Goal: Complete application form: Complete application form

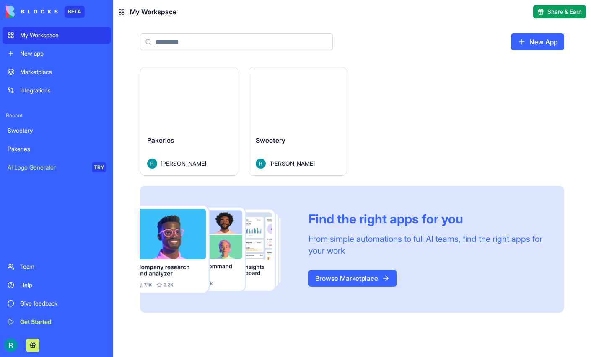
click at [329, 106] on button "Launch" at bounding box center [298, 98] width 63 height 17
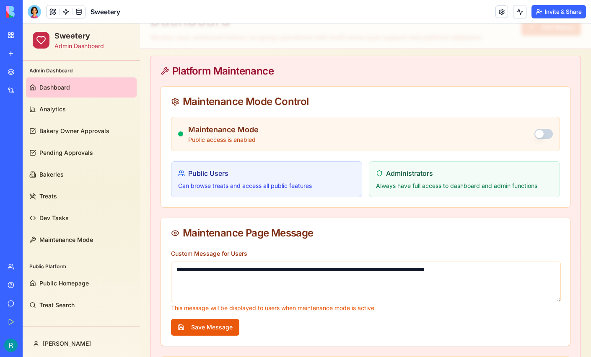
scroll to position [54, 0]
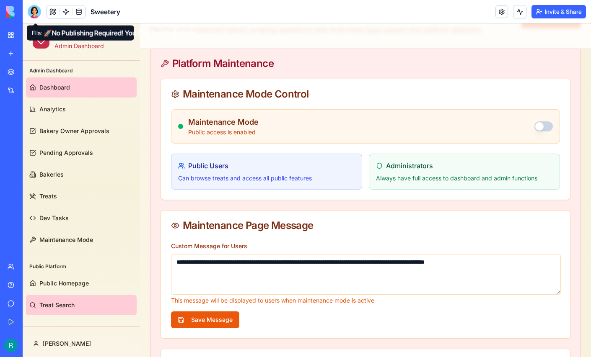
click at [68, 303] on span "Treat Search" at bounding box center [56, 305] width 35 height 8
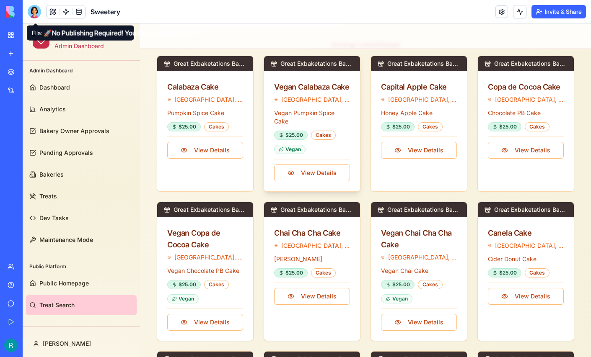
scroll to position [90, 0]
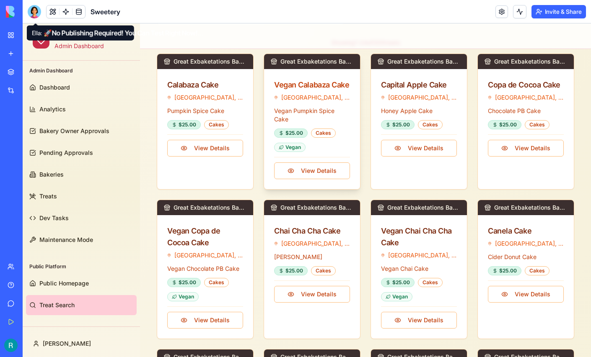
click at [314, 84] on div "Vegan Calabaza Cake" at bounding box center [312, 85] width 76 height 12
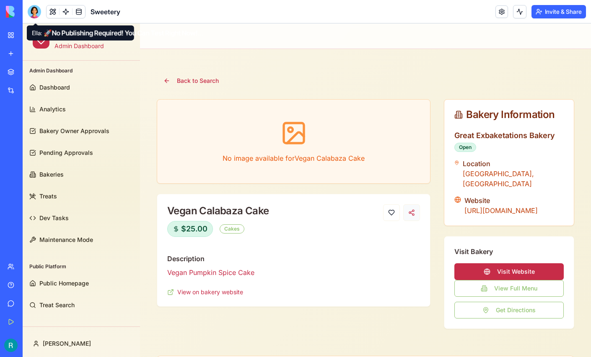
click at [412, 210] on button at bounding box center [411, 213] width 17 height 17
click at [413, 212] on button at bounding box center [411, 213] width 17 height 17
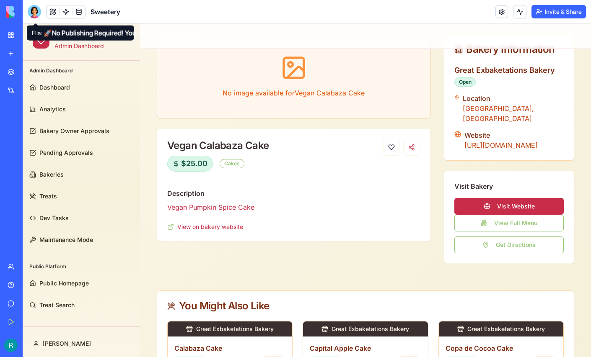
scroll to position [64, 0]
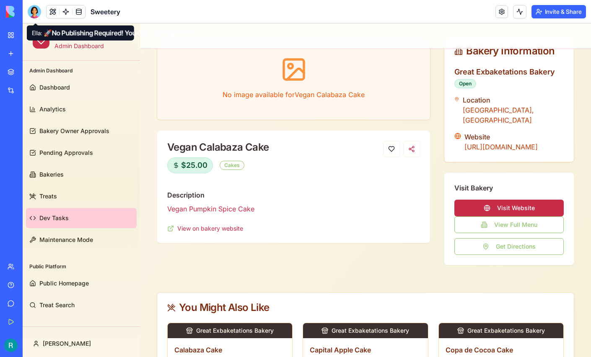
click at [88, 215] on link "Dev Tasks" at bounding box center [81, 218] width 111 height 20
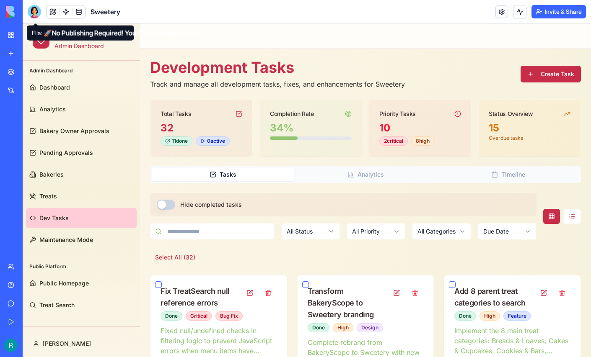
click at [553, 75] on button "Create Task" at bounding box center [551, 74] width 60 height 17
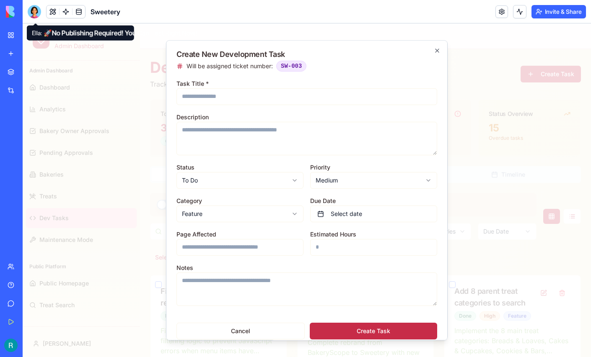
click at [274, 99] on input "Task Title *" at bounding box center [306, 96] width 261 height 17
type input "**********"
click at [246, 127] on textarea "Description" at bounding box center [306, 139] width 261 height 34
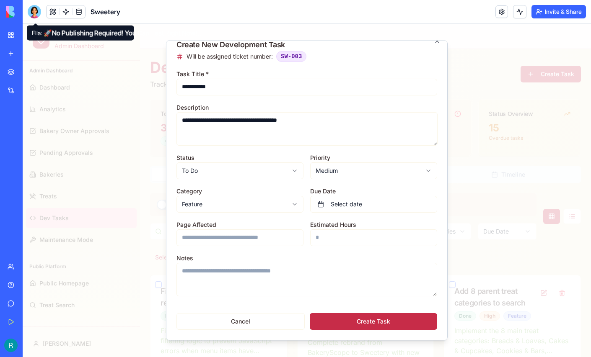
type textarea "**********"
click at [362, 319] on button "Create Task" at bounding box center [373, 321] width 127 height 17
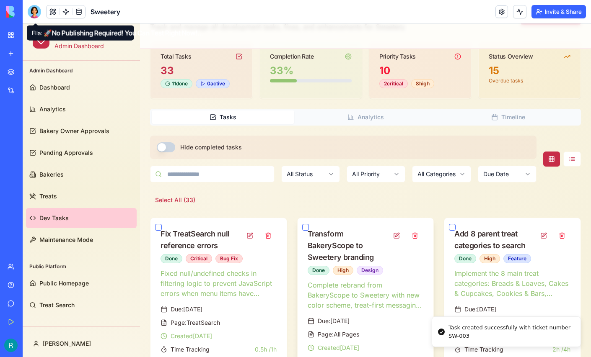
scroll to position [69, 0]
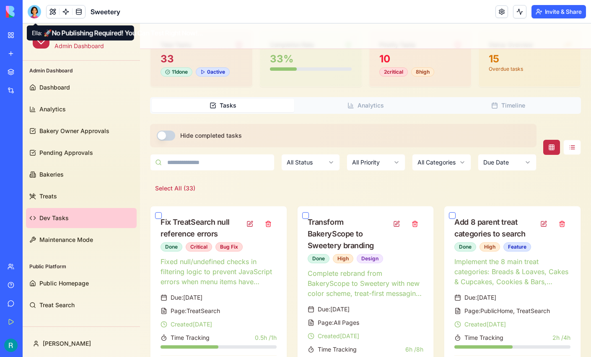
click at [34, 11] on div at bounding box center [34, 11] width 13 height 13
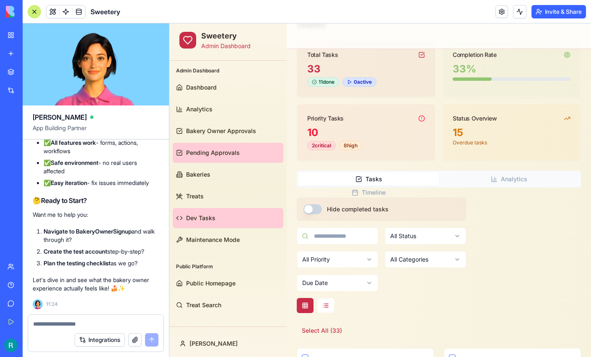
scroll to position [0, 0]
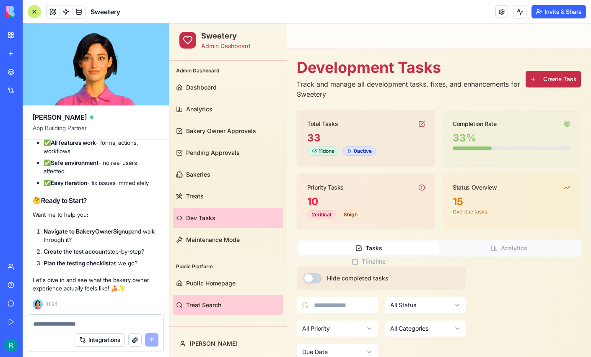
click at [207, 302] on span "Treat Search" at bounding box center [203, 305] width 35 height 8
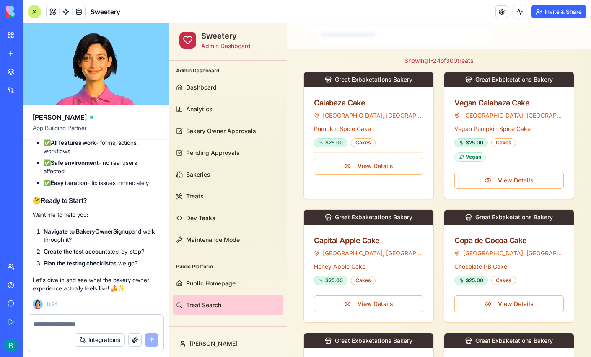
scroll to position [74, 0]
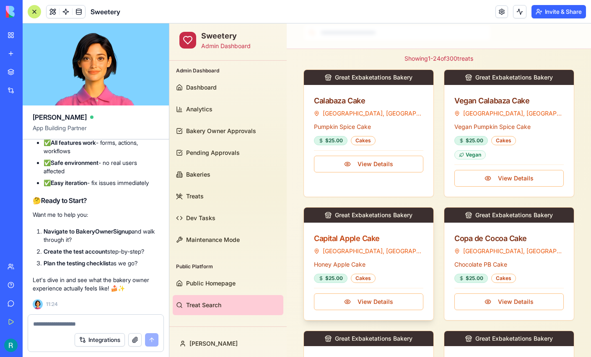
click at [350, 238] on div "Capital Apple Cake" at bounding box center [368, 239] width 109 height 12
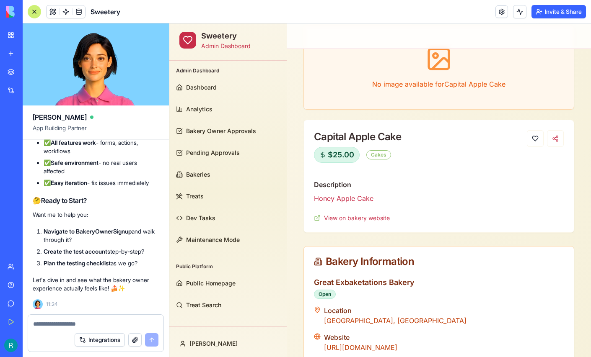
scroll to position [0, 0]
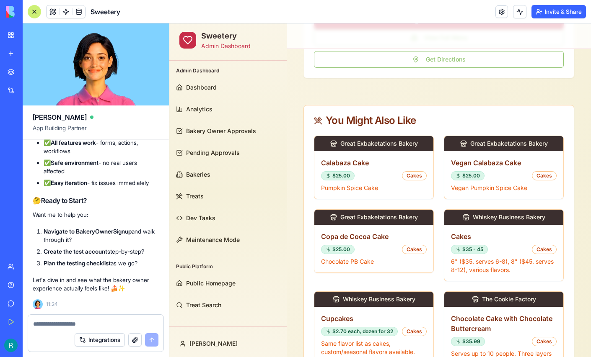
scroll to position [511, 0]
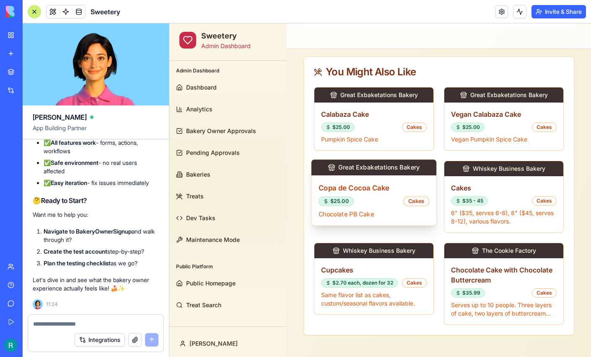
click at [352, 183] on h3 "Copa de Cocoa Cake" at bounding box center [374, 188] width 111 height 10
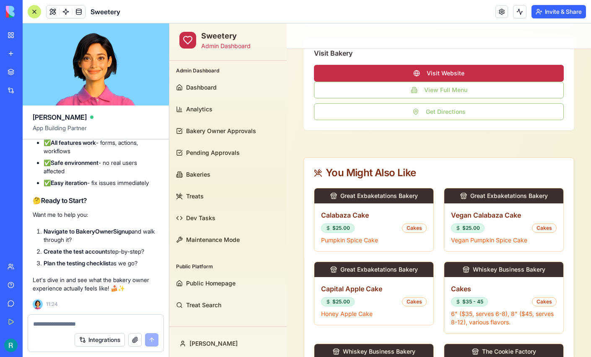
scroll to position [98615, 0]
click at [59, 12] on button at bounding box center [53, 11] width 13 height 13
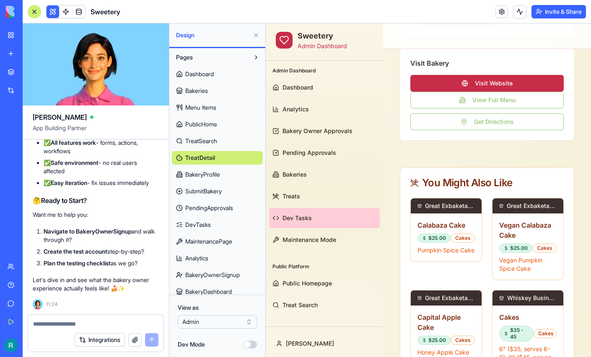
click at [297, 217] on span "Dev Tasks" at bounding box center [296, 218] width 29 height 8
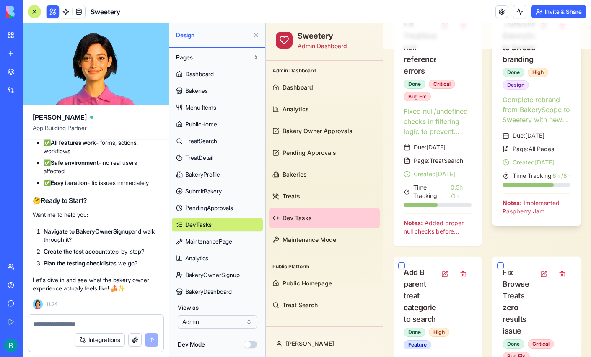
scroll to position [216, 0]
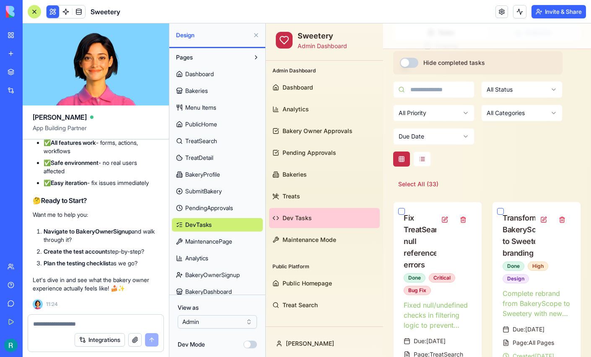
click at [254, 36] on button at bounding box center [255, 34] width 13 height 13
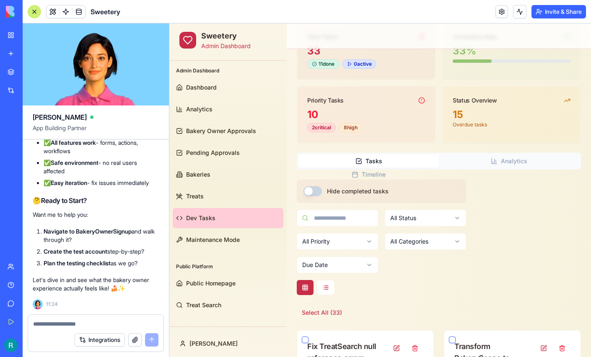
scroll to position [97, 0]
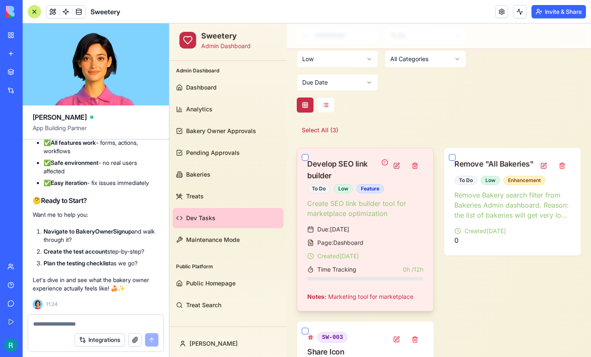
scroll to position [270, 0]
click at [453, 156] on button "button" at bounding box center [452, 157] width 7 height 7
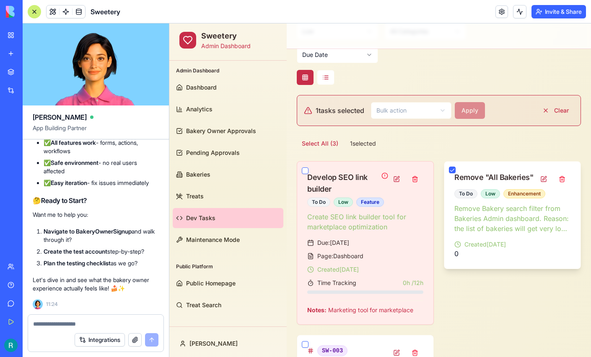
scroll to position [299, 0]
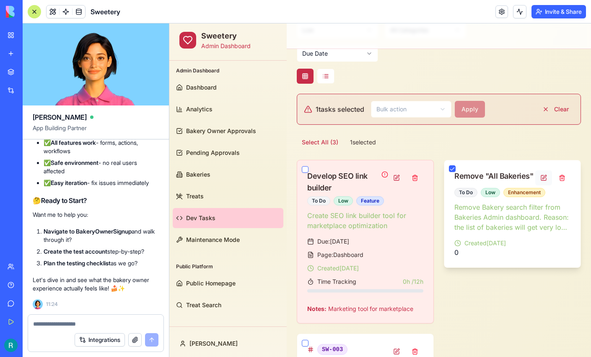
click at [545, 177] on button at bounding box center [543, 178] width 17 height 15
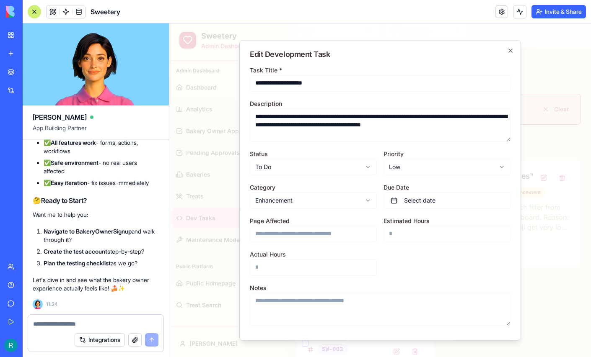
click at [327, 171] on body "Sweetery Admin Dashboard Admin Dashboard Dashboard Analytics Bakery Owner Appro…" at bounding box center [380, 89] width 422 height 728
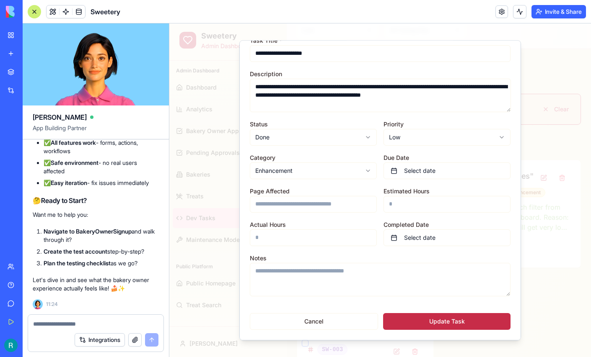
click at [446, 316] on button "Update Task" at bounding box center [446, 321] width 127 height 17
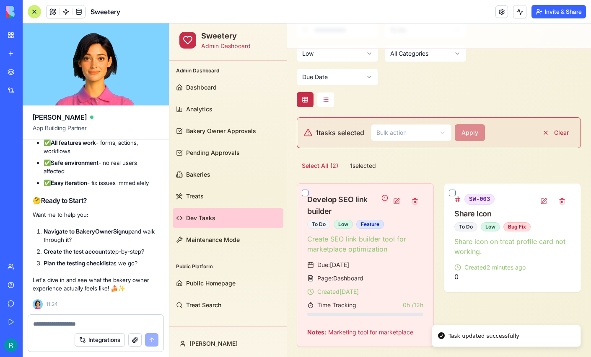
scroll to position [275, 0]
click at [544, 199] on button at bounding box center [543, 201] width 17 height 15
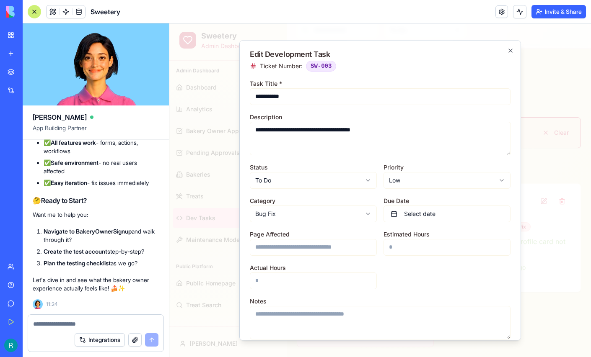
click at [382, 126] on textarea "**********" at bounding box center [380, 139] width 261 height 34
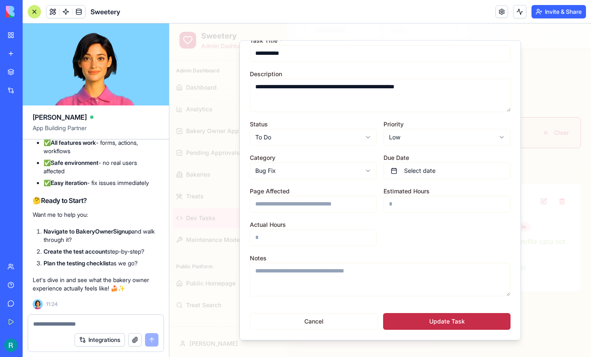
type textarea "**********"
click at [437, 320] on button "Update Task" at bounding box center [446, 321] width 127 height 17
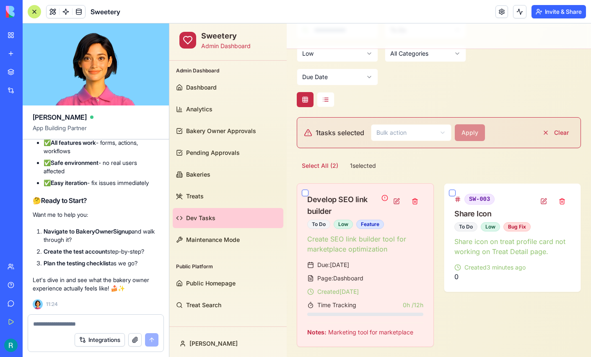
scroll to position [98647, 0]
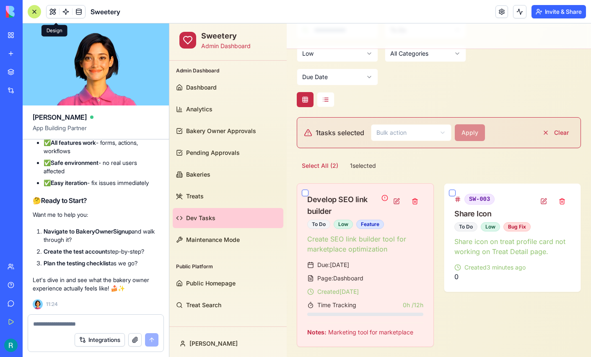
click at [58, 11] on button at bounding box center [53, 11] width 13 height 13
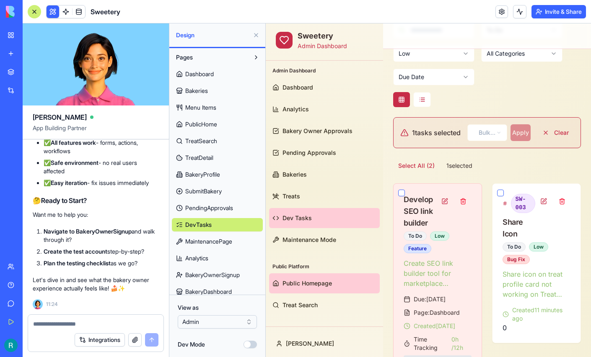
click at [296, 289] on link "Public Homepage" at bounding box center [324, 284] width 111 height 20
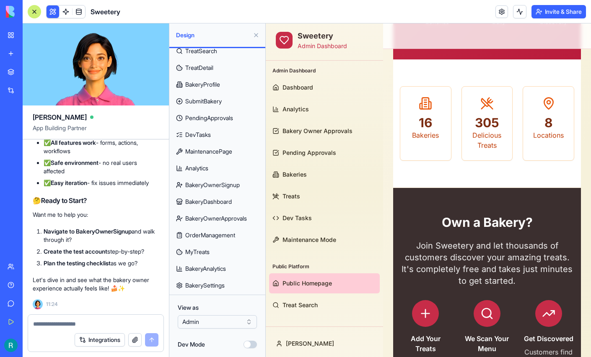
scroll to position [145, 0]
click at [247, 215] on span "BakeryOwnerApprovals" at bounding box center [216, 219] width 62 height 8
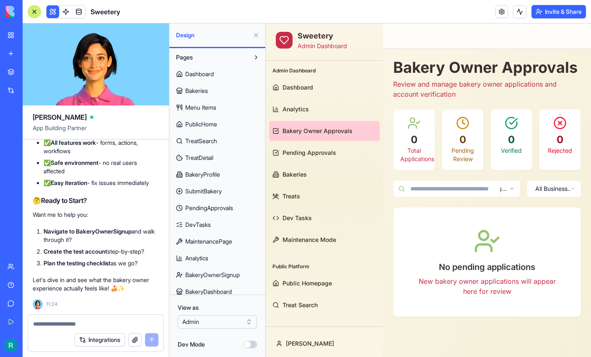
click at [254, 62] on button at bounding box center [255, 57] width 13 height 13
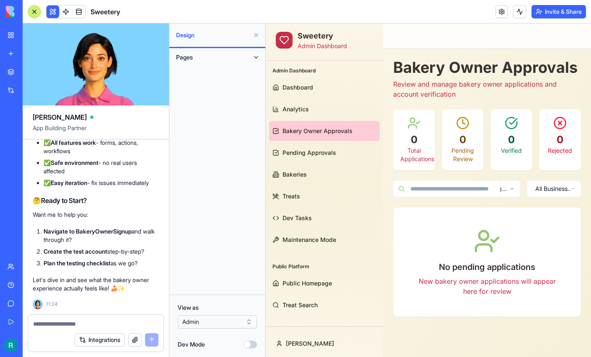
click at [254, 62] on button at bounding box center [255, 57] width 13 height 13
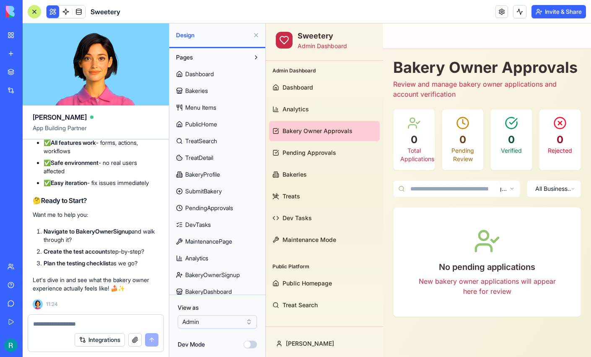
click at [223, 81] on link "Dashboard" at bounding box center [217, 73] width 91 height 13
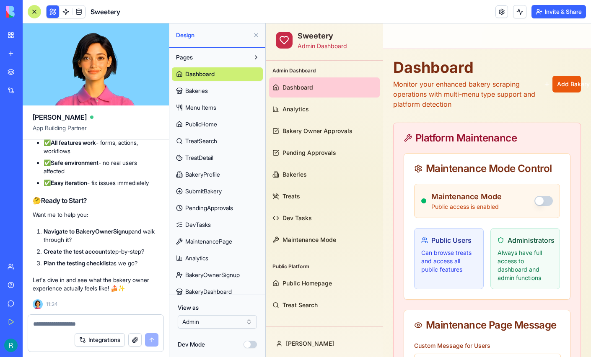
click at [208, 95] on span "Bakeries" at bounding box center [196, 91] width 23 height 8
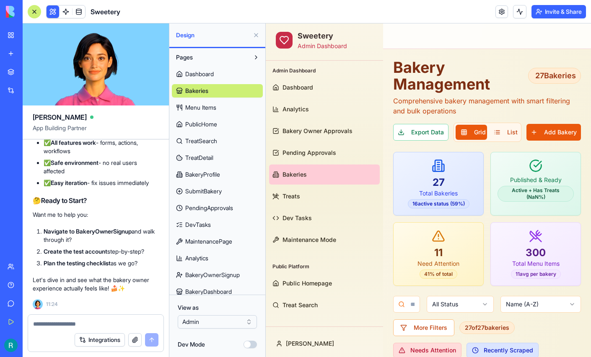
click at [203, 112] on span "Menu Items" at bounding box center [200, 108] width 31 height 8
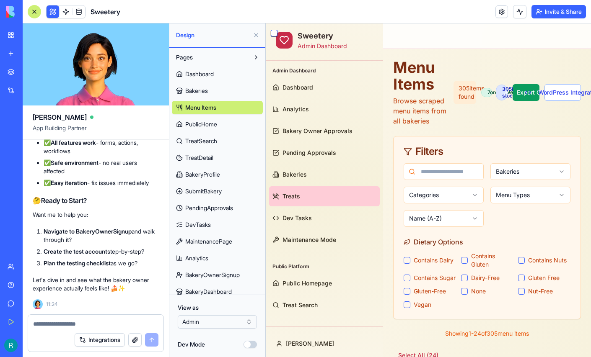
click at [224, 311] on body "BETA My Workspace New app Marketplace Integrations Recent Sweetery Pakeries AI …" at bounding box center [295, 178] width 591 height 357
click at [223, 316] on html "BETA My Workspace New app Marketplace Integrations Recent Sweetery Pakeries AI …" at bounding box center [295, 178] width 591 height 357
click at [229, 318] on html "BETA My Workspace New app Marketplace Integrations Recent Sweetery Pakeries AI …" at bounding box center [295, 178] width 591 height 357
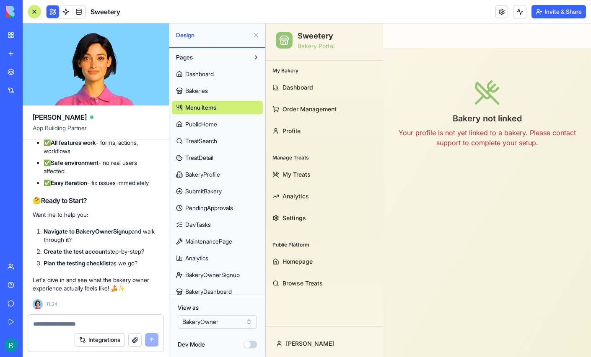
click at [211, 78] on span "Dashboard" at bounding box center [199, 74] width 28 height 8
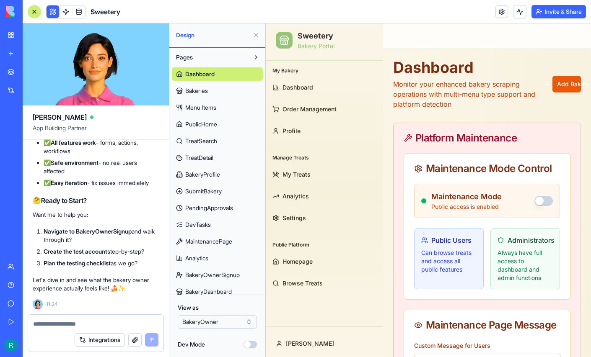
click at [254, 38] on button at bounding box center [255, 34] width 13 height 13
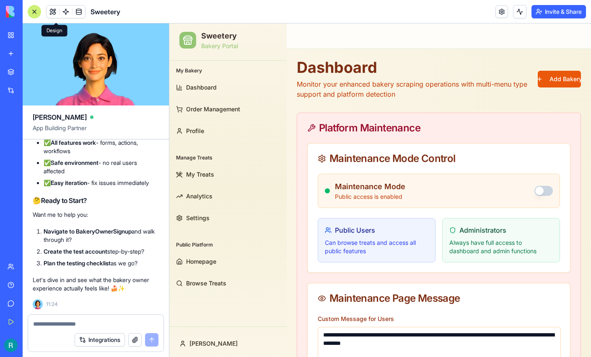
click at [59, 13] on button at bounding box center [53, 11] width 13 height 13
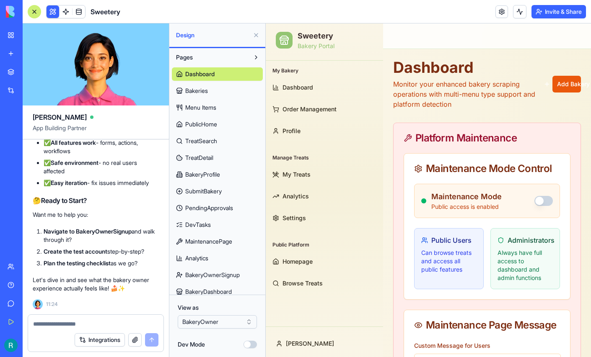
click at [205, 95] on span "Bakeries" at bounding box center [196, 91] width 23 height 8
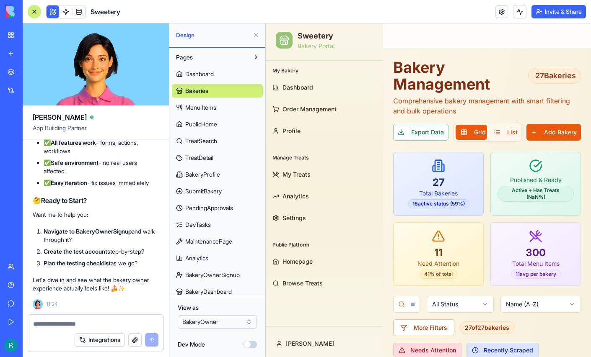
click at [203, 78] on span "Dashboard" at bounding box center [199, 74] width 28 height 8
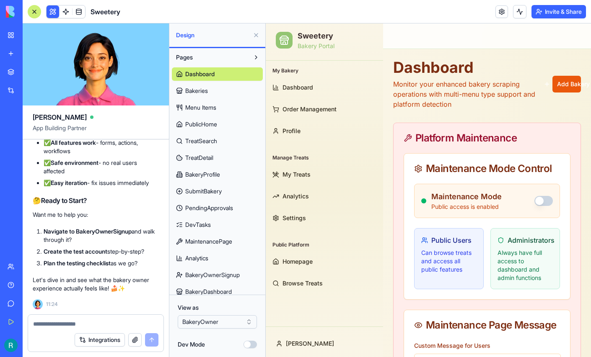
click at [208, 95] on span "Bakeries" at bounding box center [196, 91] width 23 height 8
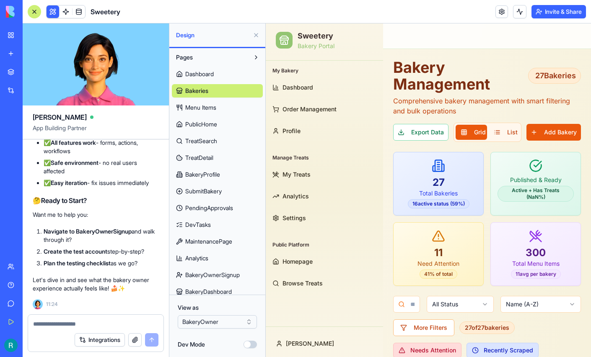
click at [204, 112] on span "Menu Items" at bounding box center [200, 108] width 31 height 8
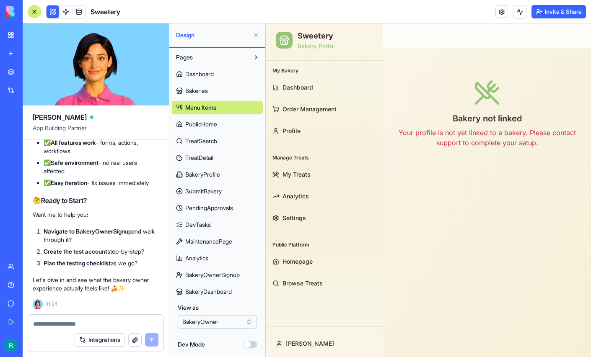
click at [207, 129] on span "PublicHome" at bounding box center [201, 124] width 32 height 8
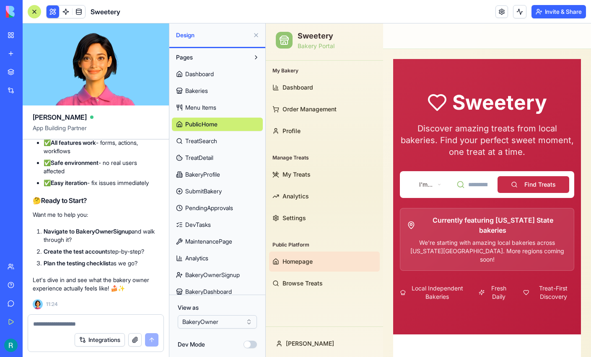
click at [209, 145] on span "TreatSearch" at bounding box center [201, 141] width 32 height 8
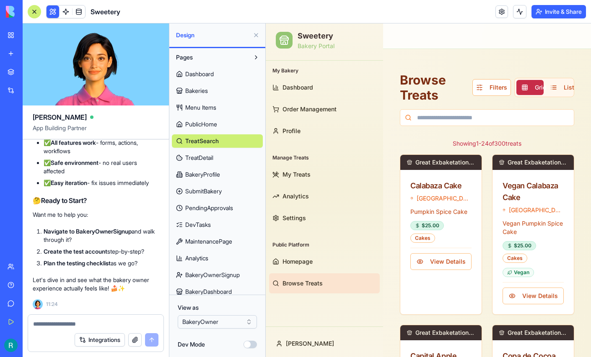
click at [209, 162] on span "TreatDetail" at bounding box center [199, 158] width 28 height 8
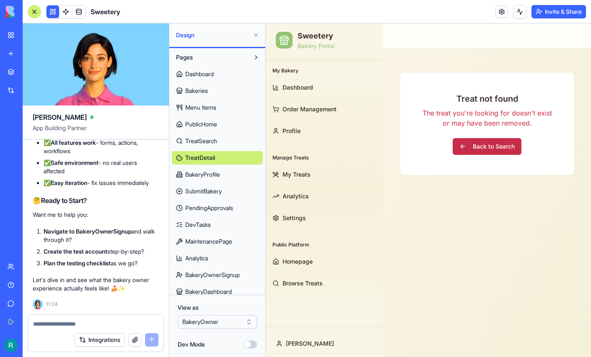
click at [208, 78] on span "Dashboard" at bounding box center [199, 74] width 28 height 8
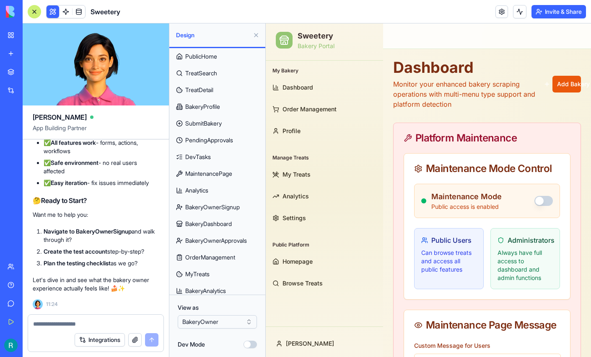
scroll to position [69, 0]
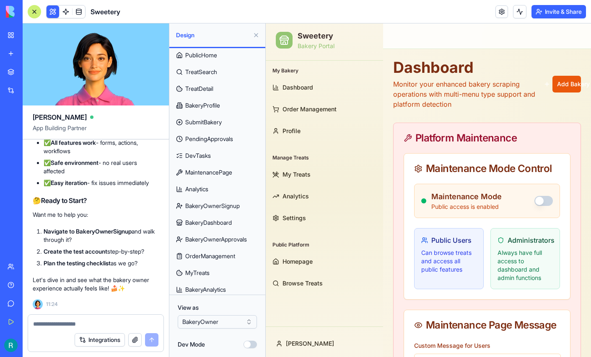
click at [209, 227] on span "BakeryDashboard" at bounding box center [208, 223] width 47 height 8
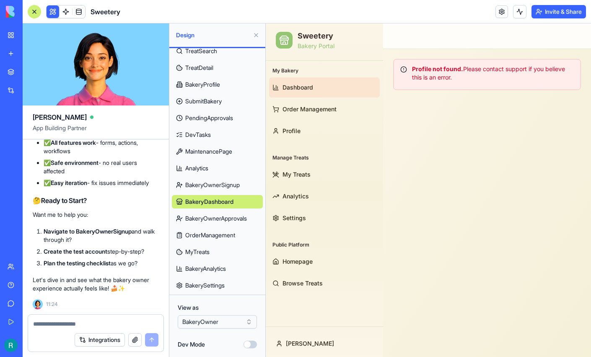
scroll to position [145, 0]
click at [217, 181] on span "BakeryOwnerSignup" at bounding box center [212, 185] width 54 height 8
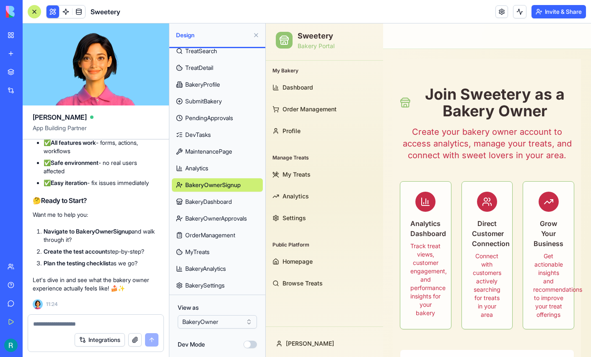
scroll to position [98767, 0]
click at [256, 36] on button at bounding box center [255, 34] width 13 height 13
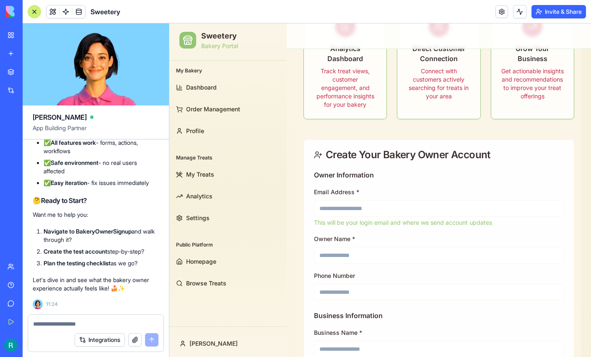
scroll to position [147, 0]
click at [394, 207] on input "Email Address *" at bounding box center [439, 208] width 250 height 17
type input "**********"
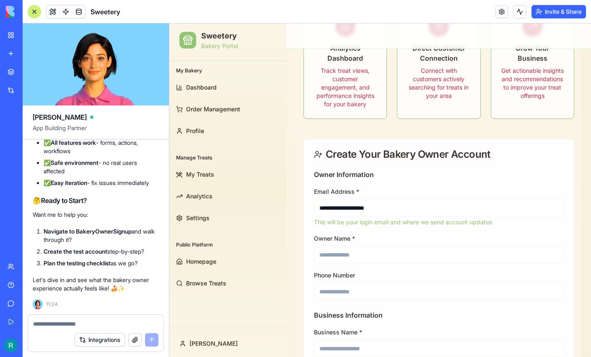
click at [378, 252] on input "Owner Name *" at bounding box center [439, 255] width 250 height 17
type input "*"
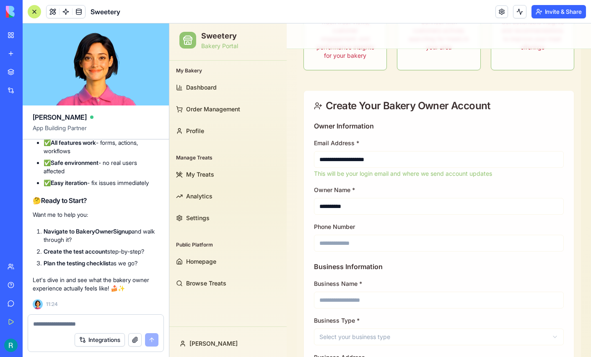
scroll to position [196, 0]
type input "**********"
click at [370, 247] on input "Phone Number" at bounding box center [439, 243] width 250 height 17
type input "*"
type input "**********"
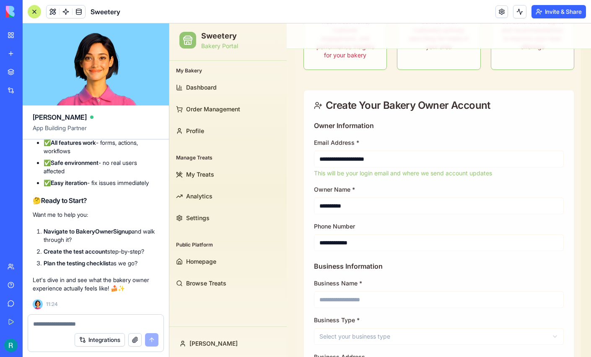
click at [346, 294] on input "Business Name *" at bounding box center [439, 300] width 250 height 17
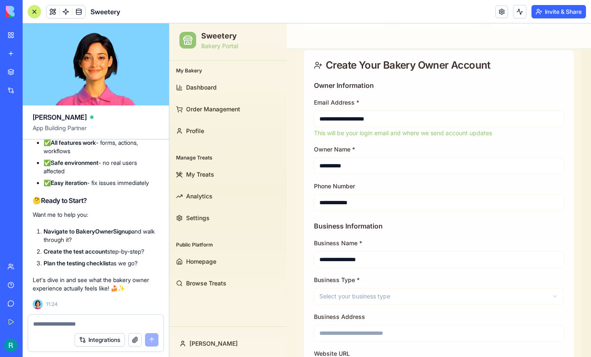
scroll to position [257, 0]
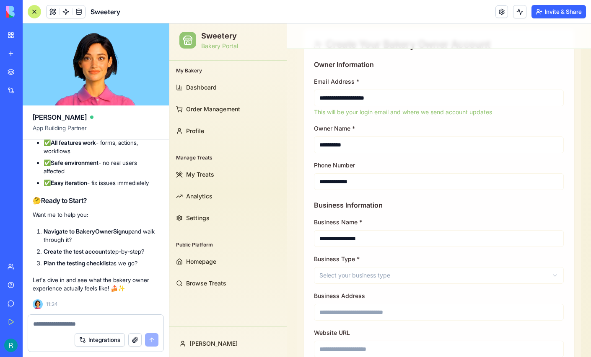
type input "**********"
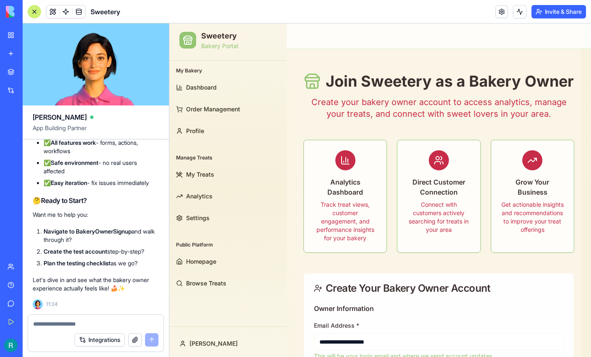
scroll to position [0, 0]
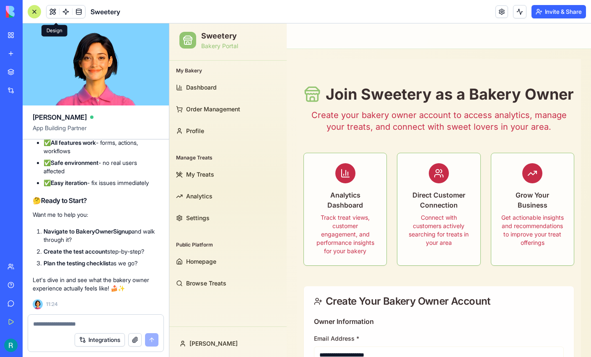
click at [57, 13] on button at bounding box center [53, 11] width 13 height 13
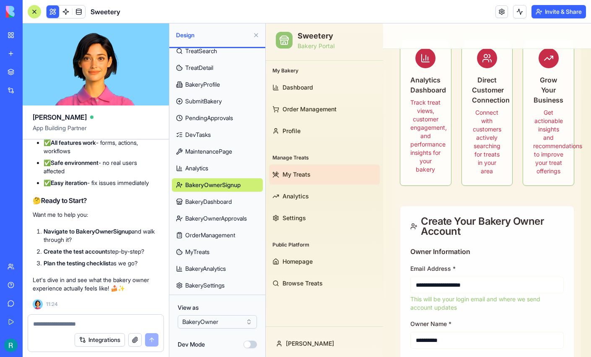
scroll to position [189, 0]
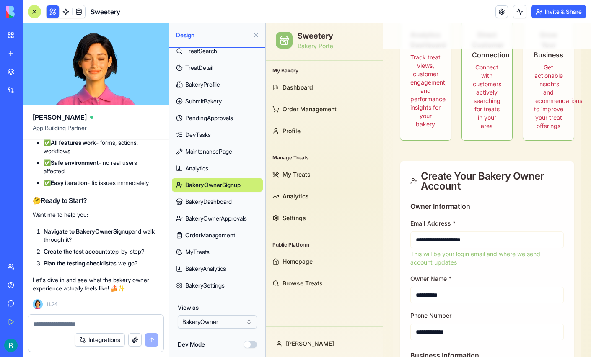
click at [258, 38] on button at bounding box center [255, 34] width 13 height 13
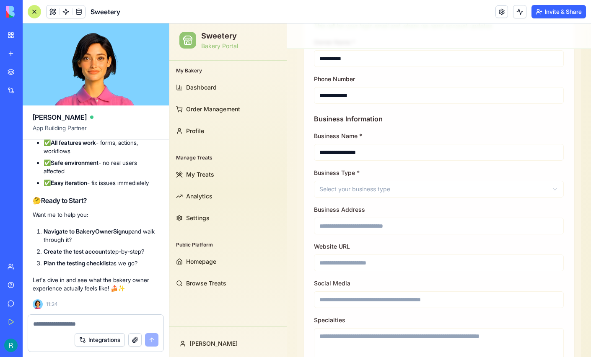
scroll to position [345, 0]
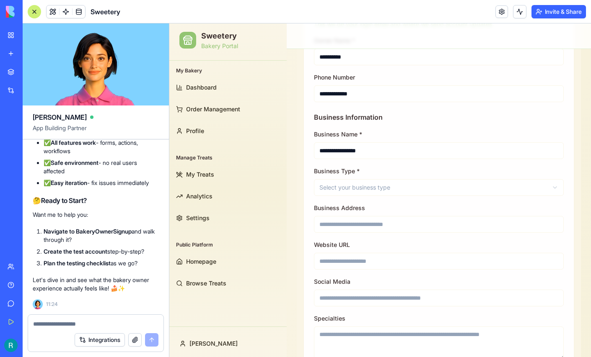
click at [412, 189] on html "**********" at bounding box center [380, 364] width 422 height 1372
click at [409, 221] on input "Business Address" at bounding box center [439, 224] width 250 height 17
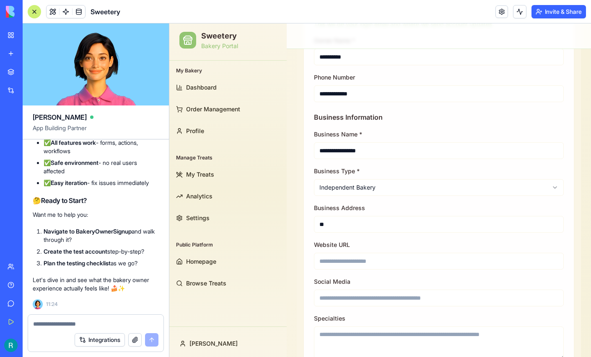
type input "*"
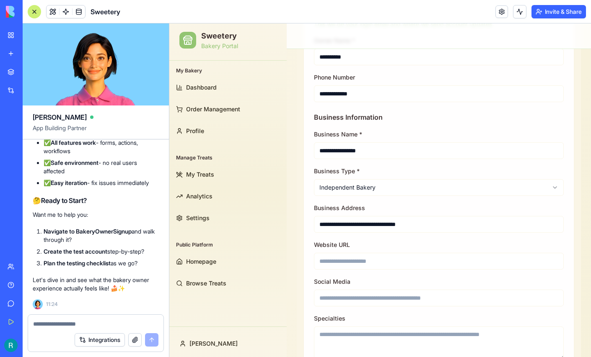
type input "**********"
click at [378, 260] on input "Website URL" at bounding box center [439, 261] width 250 height 17
paste input "**********"
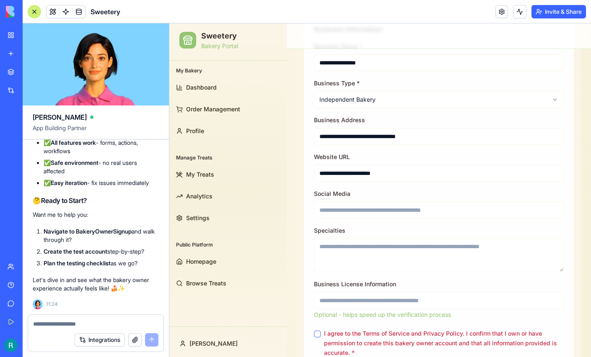
scroll to position [437, 0]
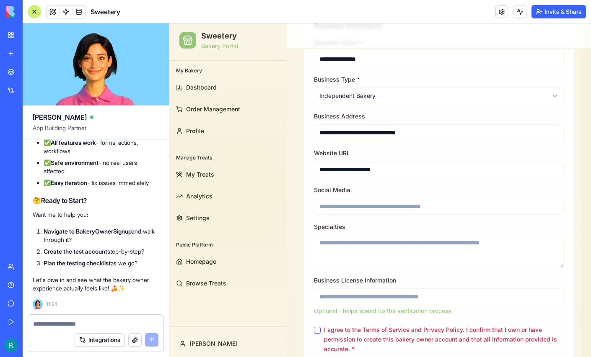
type input "**********"
click at [373, 240] on textarea "Specialties" at bounding box center [439, 252] width 250 height 34
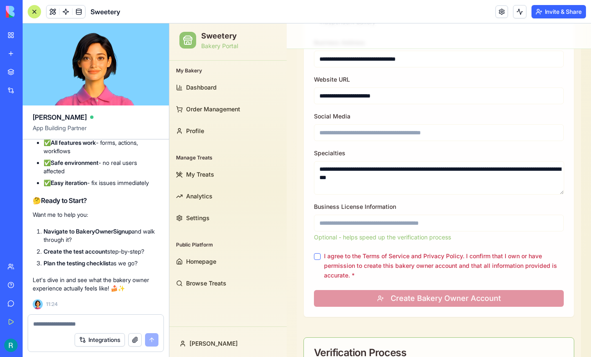
scroll to position [515, 0]
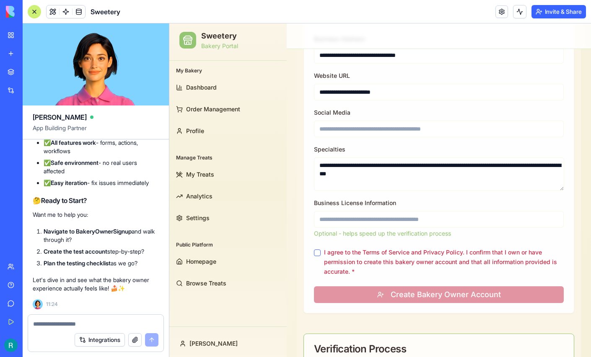
type textarea "**********"
click at [364, 222] on input "Business License Information" at bounding box center [439, 219] width 250 height 17
click at [319, 253] on button "I agree to the Terms of Service and Privacy Policy. I confirm that I own or hav…" at bounding box center [317, 253] width 7 height 7
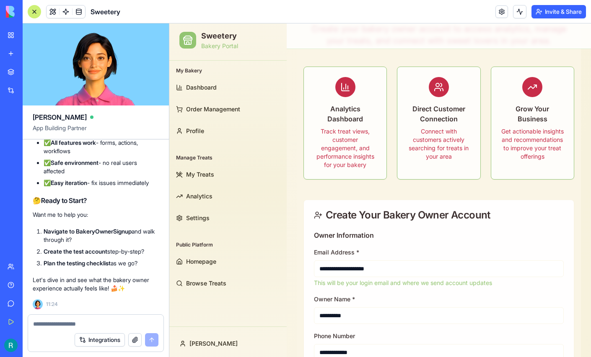
scroll to position [0, 0]
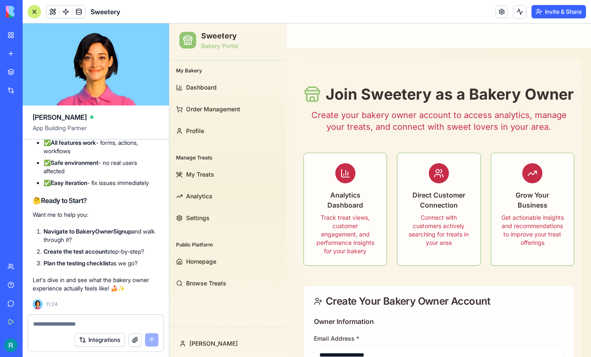
click at [37, 13] on div at bounding box center [34, 11] width 13 height 13
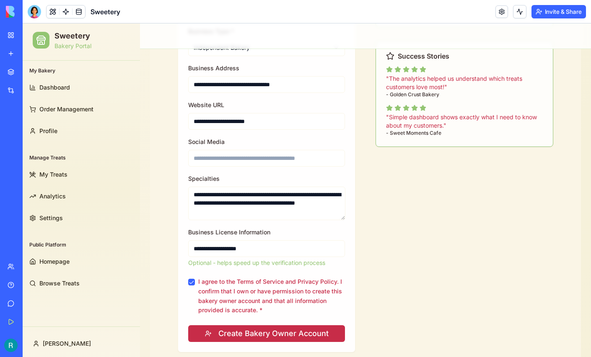
scroll to position [477, 0]
click at [221, 246] on input "**********" at bounding box center [266, 248] width 157 height 17
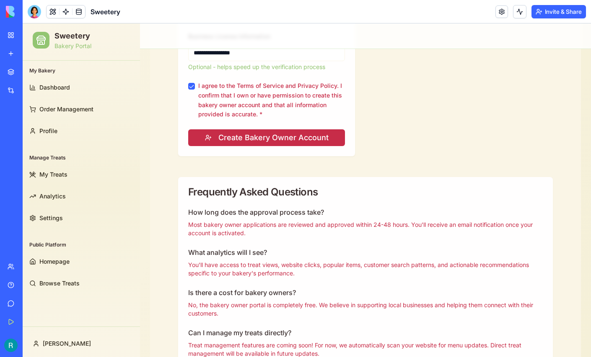
scroll to position [674, 0]
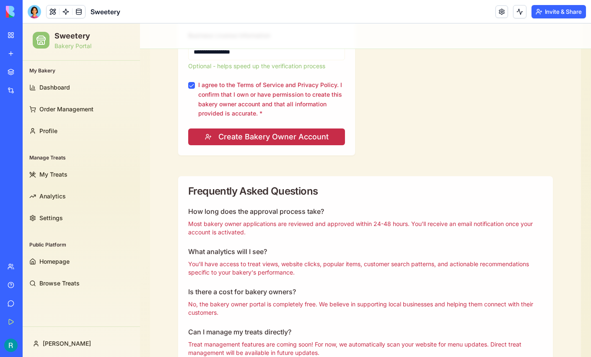
type input "**********"
click at [250, 134] on button "Create Bakery Owner Account" at bounding box center [266, 137] width 157 height 17
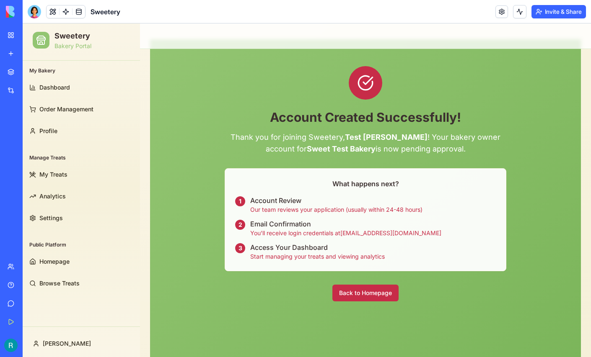
scroll to position [18, 0]
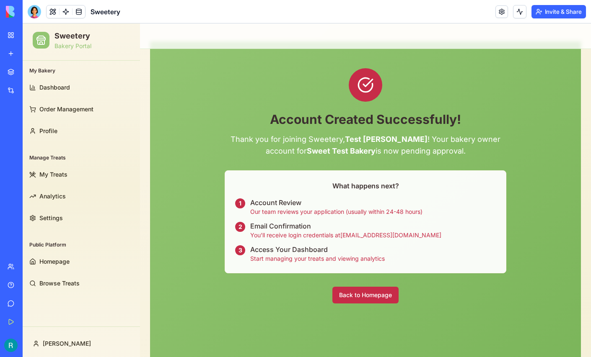
click at [363, 294] on button "Back to Homepage" at bounding box center [365, 295] width 66 height 17
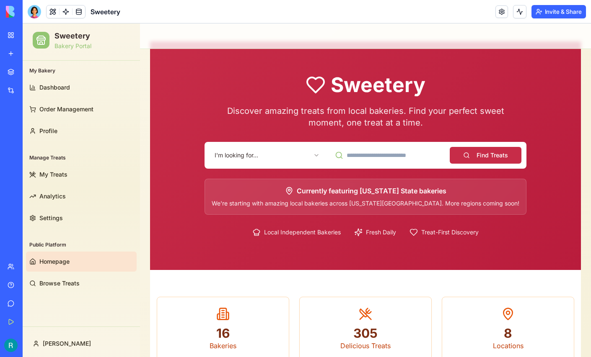
scroll to position [21, 0]
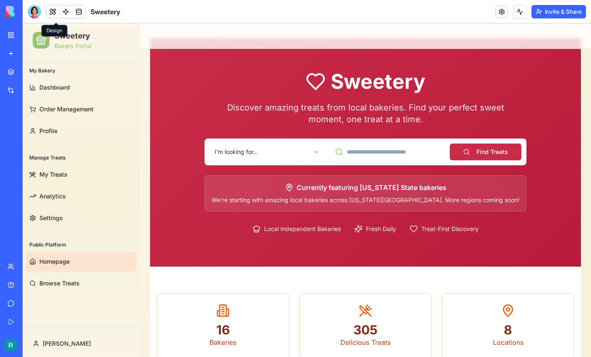
click at [56, 16] on button at bounding box center [53, 11] width 13 height 13
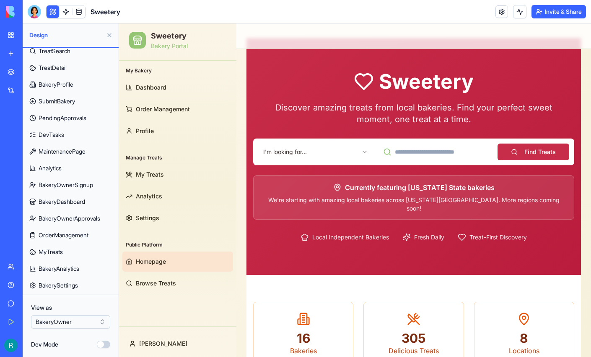
scroll to position [145, 0]
click at [73, 181] on span "BakeryOwnerSignup" at bounding box center [66, 185] width 54 height 8
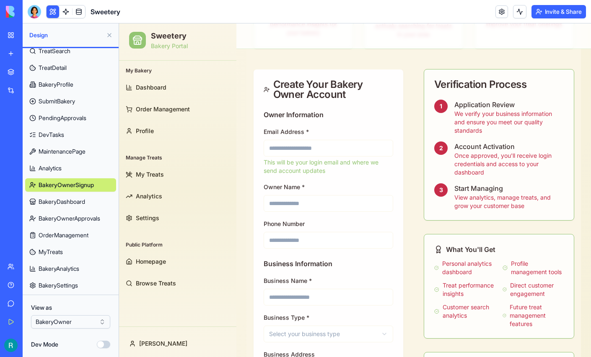
scroll to position [104, 0]
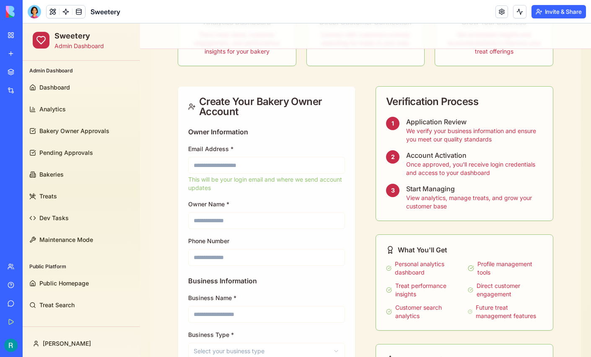
scroll to position [174, 0]
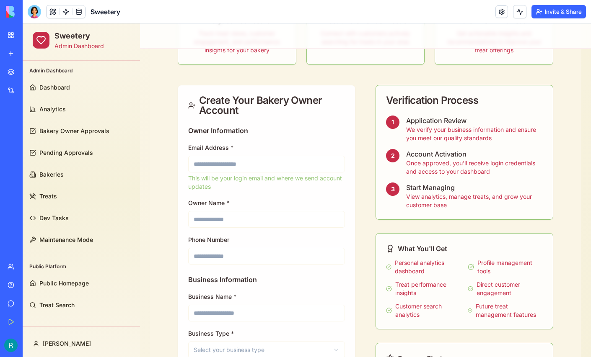
click at [226, 163] on input "Email Address *" at bounding box center [266, 164] width 157 height 17
type input "**********"
type input "*********"
type input "**********"
click at [220, 313] on input "Business Name *" at bounding box center [266, 313] width 157 height 17
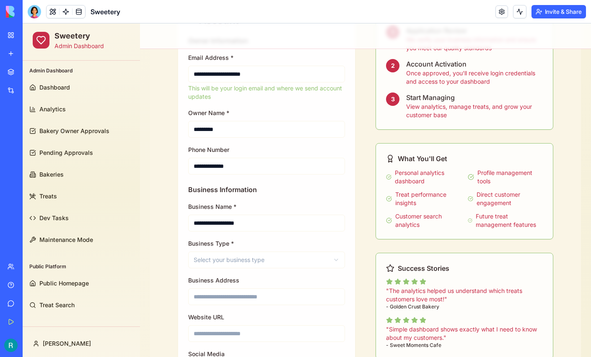
scroll to position [269, 0]
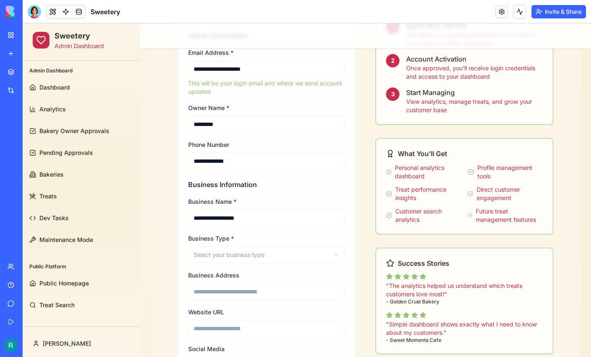
type input "**********"
click at [245, 254] on html "**********" at bounding box center [307, 281] width 568 height 1055
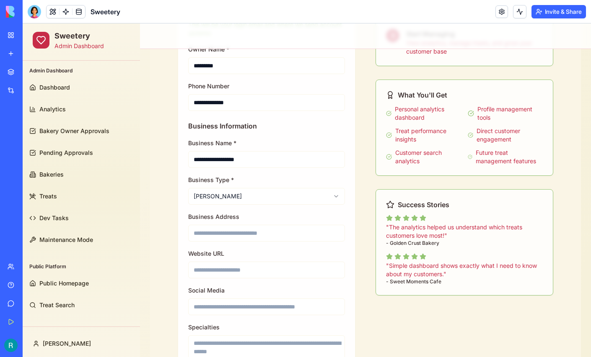
scroll to position [343, 0]
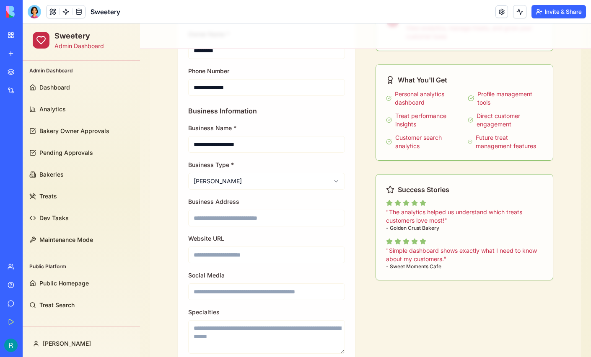
click at [247, 220] on input "Business Address" at bounding box center [266, 218] width 157 height 17
type input "**********"
click at [213, 263] on div "**********" at bounding box center [266, 253] width 157 height 295
click at [223, 255] on input "Website URL" at bounding box center [266, 255] width 157 height 17
paste input "**********"
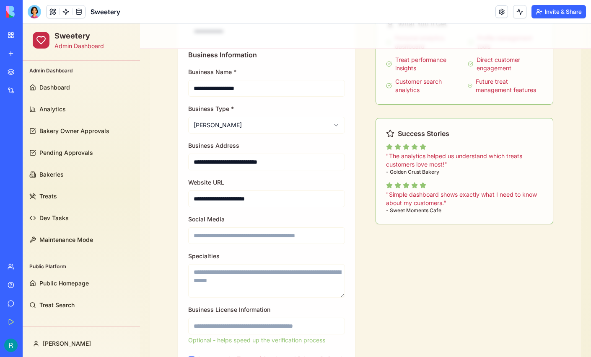
scroll to position [406, 0]
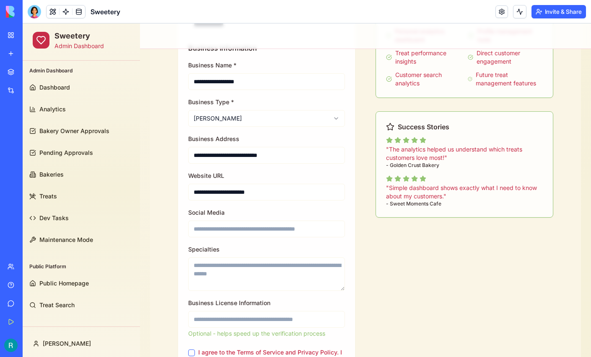
type input "**********"
click at [235, 231] on input "Social Media" at bounding box center [266, 229] width 157 height 17
paste input "**********"
type input "**********"
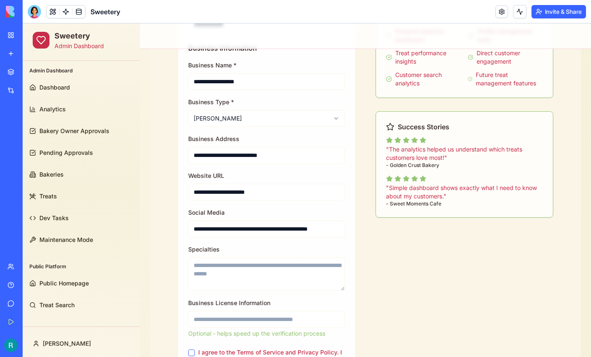
click at [360, 239] on div "**********" at bounding box center [366, 138] width 376 height 570
click at [242, 270] on textarea "Specialties" at bounding box center [266, 275] width 157 height 34
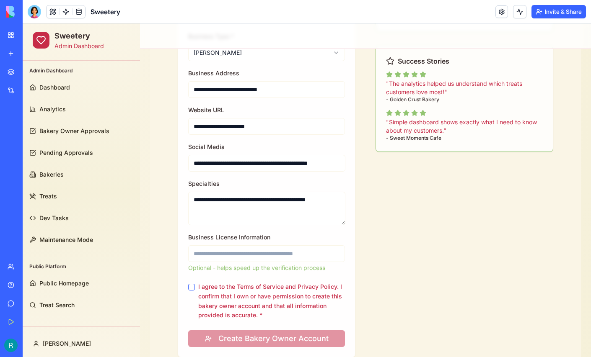
scroll to position [476, 0]
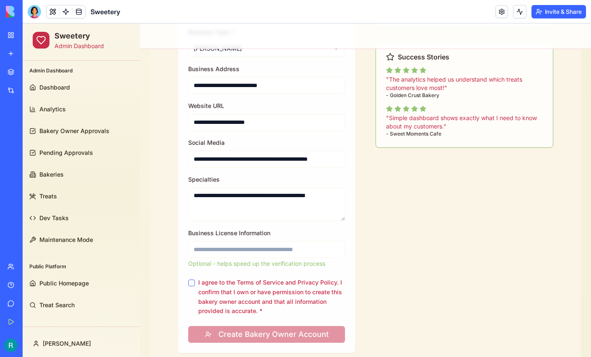
type textarea "**********"
click at [192, 283] on button "I agree to the Terms of Service and Privacy Policy. I confirm that I own or hav…" at bounding box center [191, 283] width 7 height 7
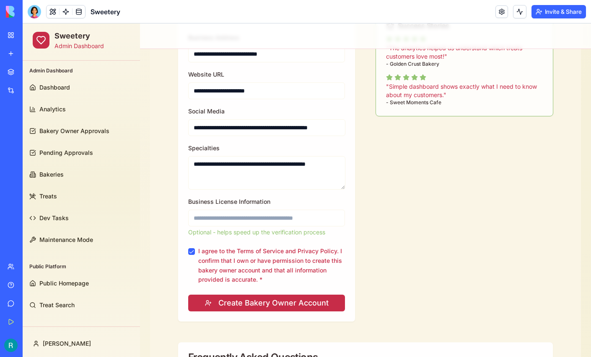
scroll to position [509, 0]
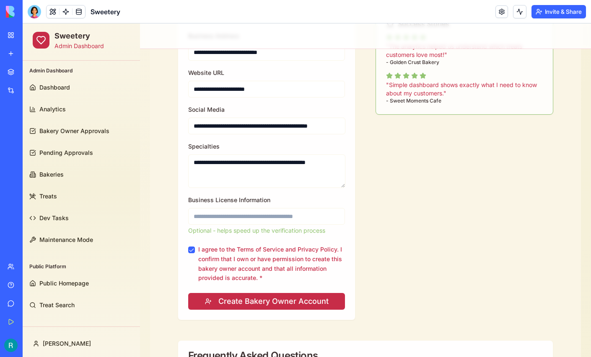
click at [230, 220] on input "Business License Information" at bounding box center [266, 216] width 157 height 17
type input "**********"
click at [243, 301] on button "Create Bakery Owner Account" at bounding box center [266, 301] width 157 height 17
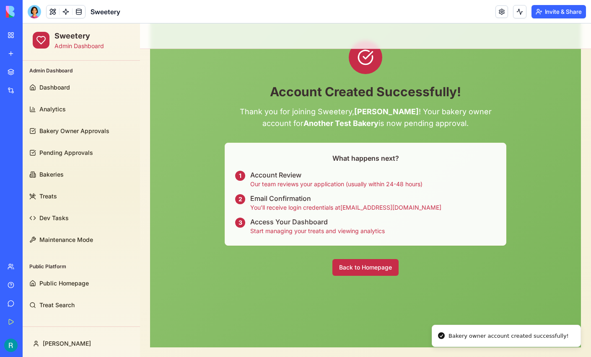
scroll to position [0, 0]
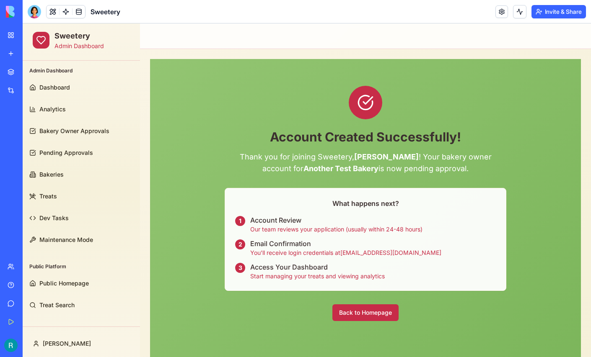
click at [360, 313] on button "Back to Homepage" at bounding box center [365, 313] width 66 height 17
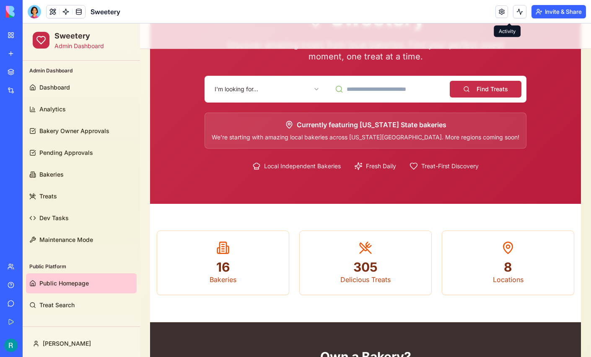
scroll to position [88, 0]
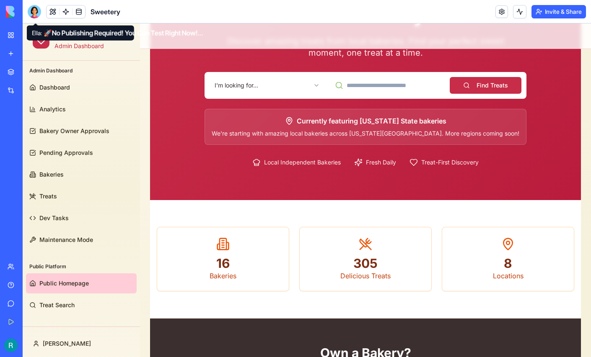
click at [35, 11] on div at bounding box center [34, 11] width 13 height 13
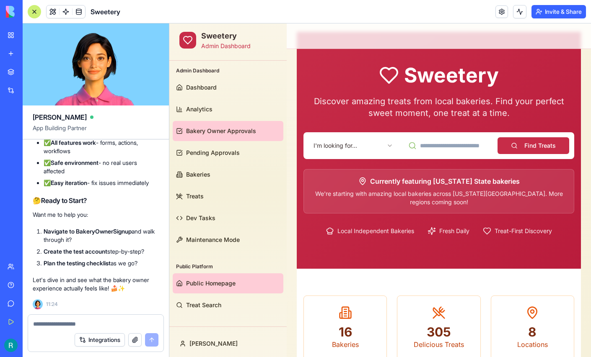
scroll to position [24, 0]
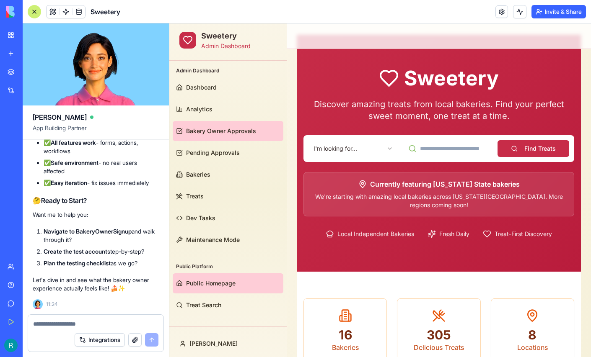
click at [207, 128] on span "Bakery Owner Approvals" at bounding box center [221, 131] width 70 height 8
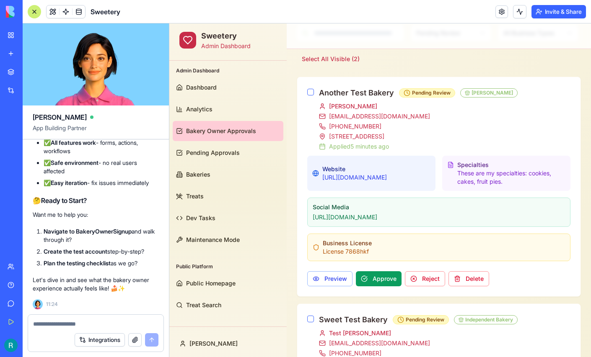
scroll to position [137, 0]
click at [38, 15] on div at bounding box center [34, 11] width 13 height 13
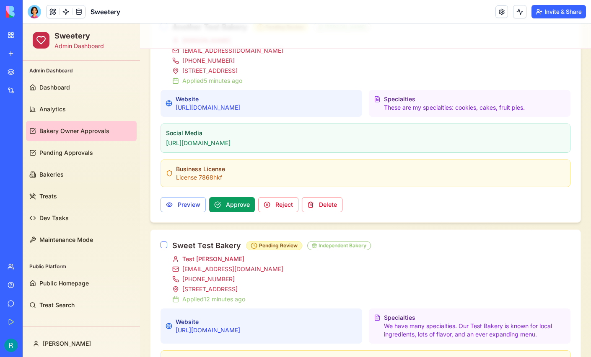
scroll to position [270, 0]
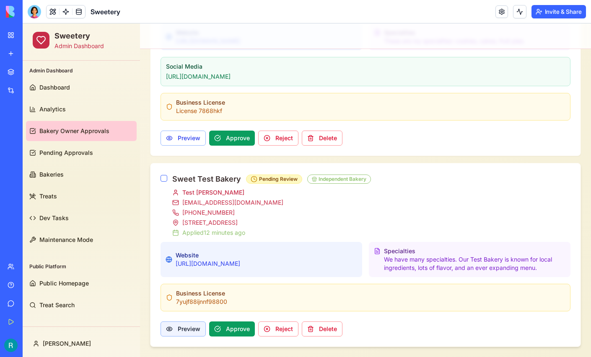
click at [171, 327] on button "Preview" at bounding box center [183, 329] width 45 height 15
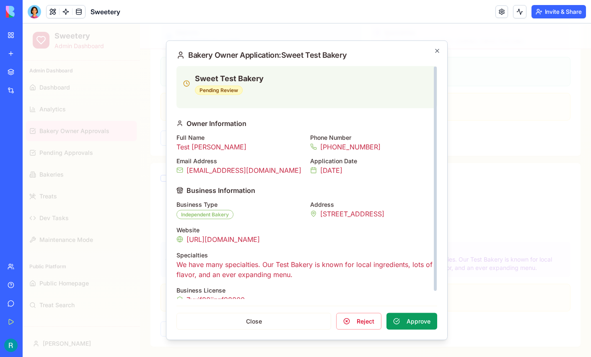
scroll to position [6, 0]
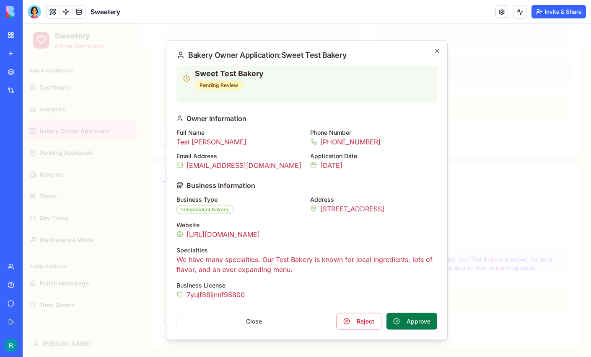
click at [416, 321] on button "Approve" at bounding box center [411, 321] width 51 height 17
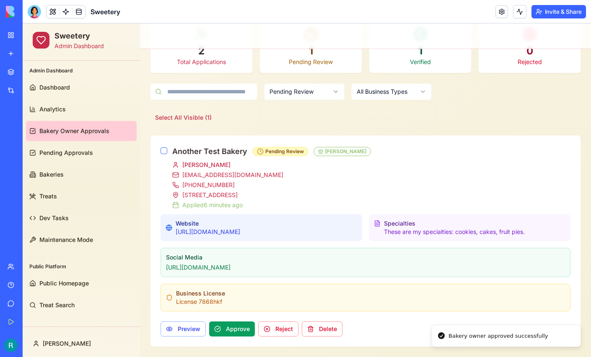
scroll to position [80, 0]
click at [185, 329] on button "Preview" at bounding box center [183, 329] width 45 height 15
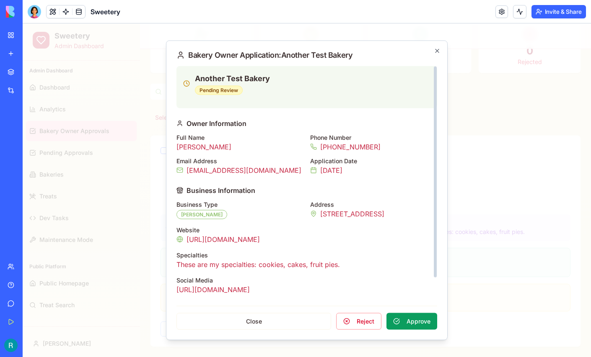
scroll to position [21, 0]
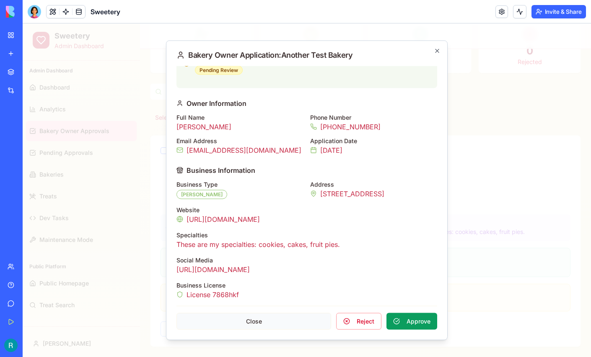
click at [275, 316] on button "Close" at bounding box center [253, 321] width 155 height 17
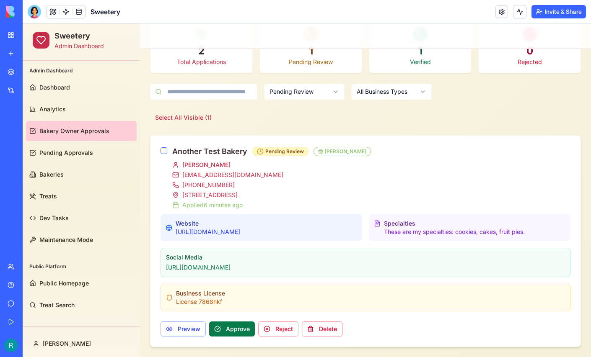
click at [235, 323] on button "Approve" at bounding box center [232, 329] width 46 height 15
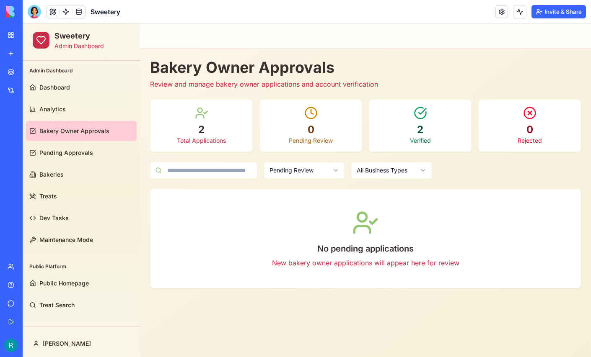
click at [412, 166] on html "Sweetery Admin Dashboard Admin Dashboard Dashboard Analytics Bakery Owner Appro…" at bounding box center [307, 190] width 568 height 334
click at [413, 171] on html "Sweetery Admin Dashboard Admin Dashboard Dashboard Analytics Bakery Owner Appro…" at bounding box center [307, 190] width 568 height 334
click at [329, 165] on html "Sweetery Admin Dashboard Admin Dashboard Dashboard Analytics Bakery Owner Appro…" at bounding box center [307, 190] width 568 height 334
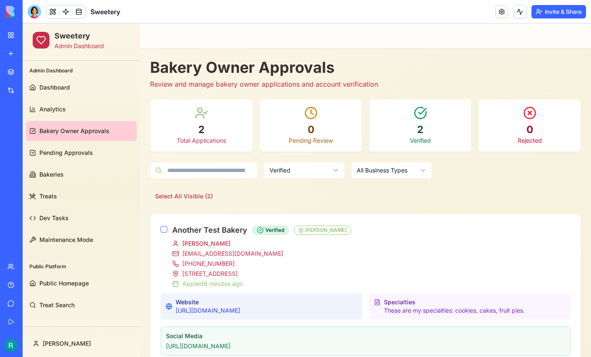
click at [327, 175] on html "Sweetery Admin Dashboard Admin Dashboard Dashboard Analytics Bakery Owner Appro…" at bounding box center [307, 325] width 568 height 604
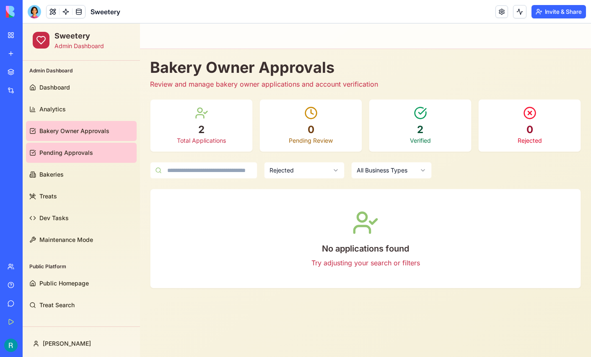
click at [51, 155] on span "Pending Approvals" at bounding box center [66, 153] width 54 height 8
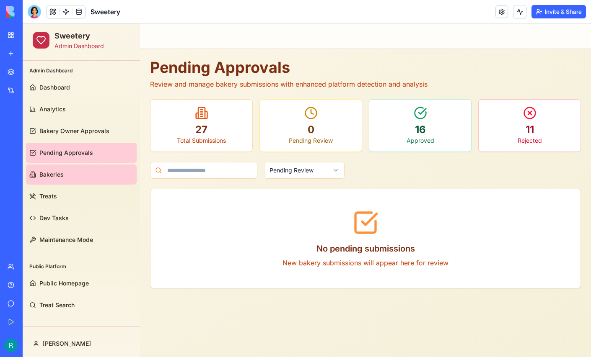
click at [58, 174] on span "Bakeries" at bounding box center [51, 175] width 24 height 8
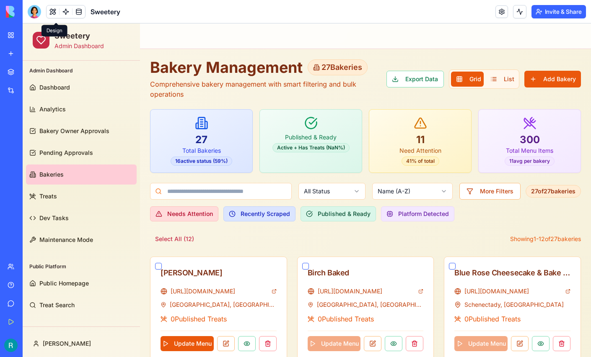
click at [57, 14] on button at bounding box center [53, 11] width 13 height 13
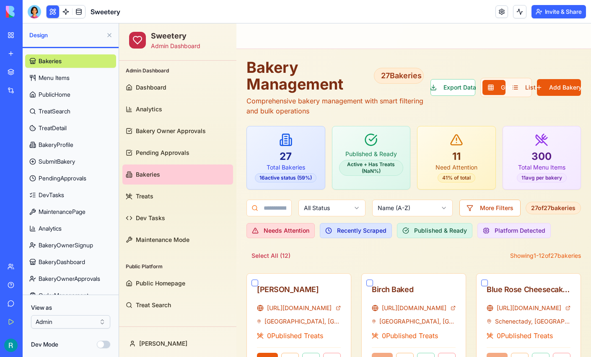
scroll to position [33, 0]
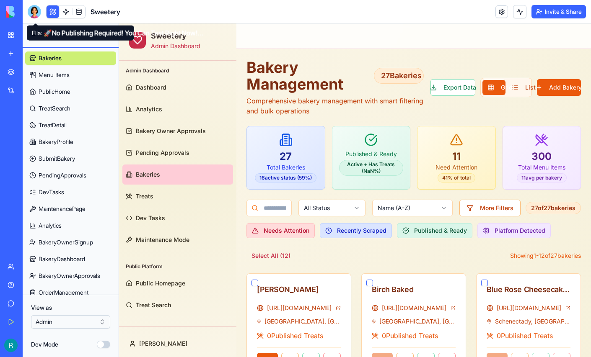
click at [33, 13] on div at bounding box center [34, 11] width 13 height 13
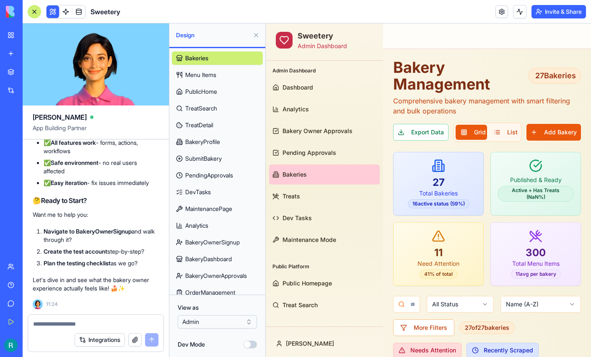
scroll to position [99033, 0]
click at [44, 320] on textarea at bounding box center [95, 324] width 125 height 8
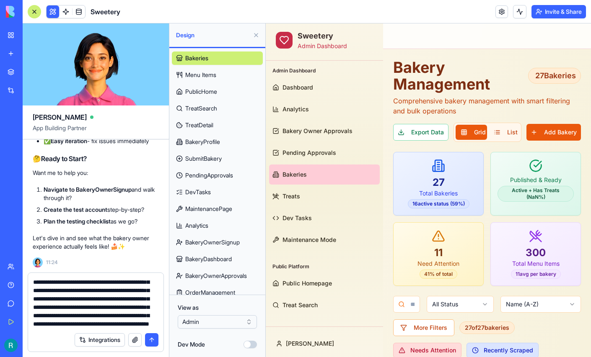
scroll to position [52, 0]
type textarea "**********"
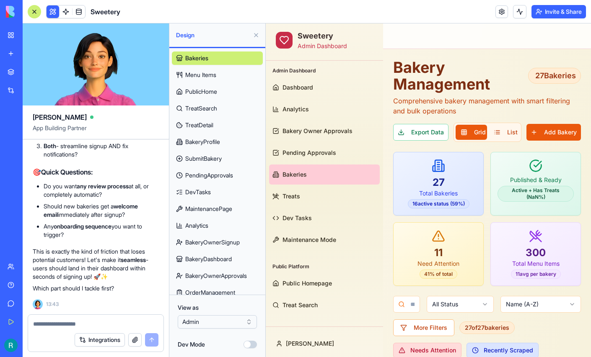
scroll to position [99698, 0]
click at [80, 316] on div at bounding box center [95, 321] width 135 height 13
click at [51, 324] on textarea at bounding box center [94, 324] width 123 height 8
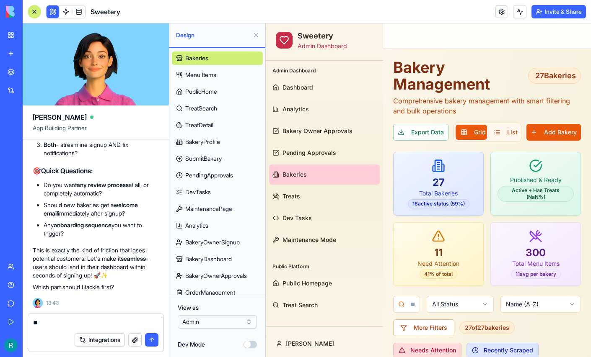
type textarea "*"
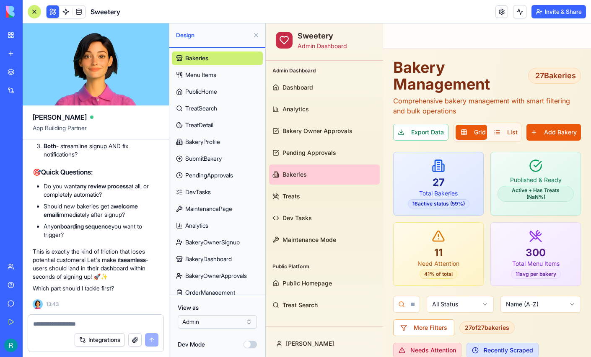
scroll to position [99605, 0]
click at [76, 320] on textarea at bounding box center [94, 324] width 123 height 8
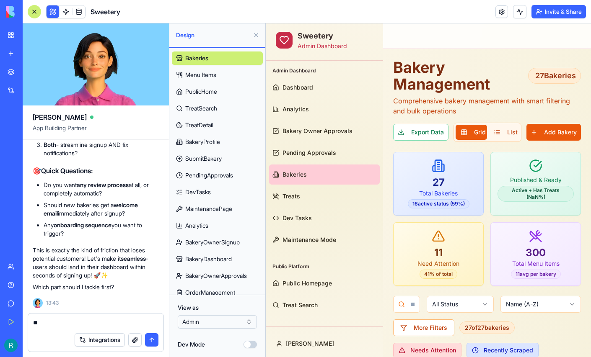
scroll to position [0, 0]
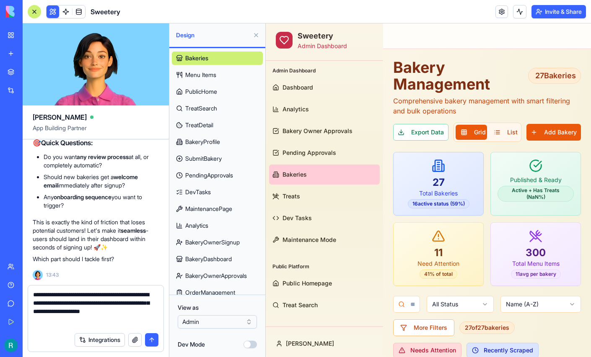
click at [88, 310] on textarea "**********" at bounding box center [94, 310] width 123 height 38
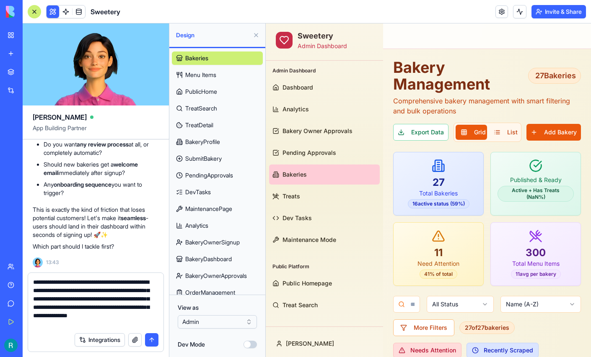
scroll to position [15, 0]
click at [131, 304] on textarea "**********" at bounding box center [94, 303] width 123 height 50
click at [112, 319] on textarea "**********" at bounding box center [94, 303] width 123 height 50
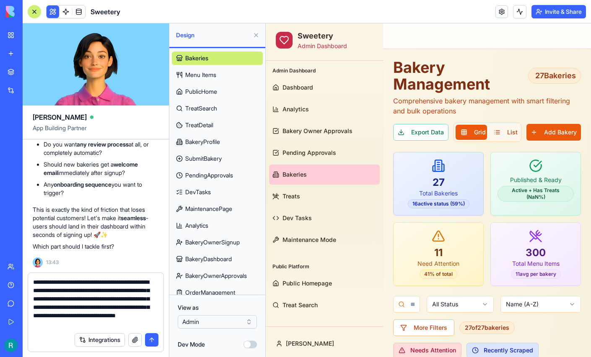
click at [141, 302] on textarea "**********" at bounding box center [94, 303] width 123 height 50
click at [116, 324] on textarea "**********" at bounding box center [94, 303] width 123 height 50
click at [122, 301] on textarea "**********" at bounding box center [94, 303] width 123 height 50
click at [122, 319] on textarea "**********" at bounding box center [94, 303] width 123 height 50
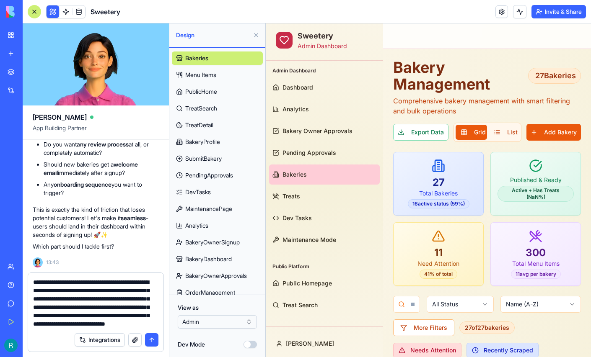
scroll to position [34, 0]
type textarea "**********"
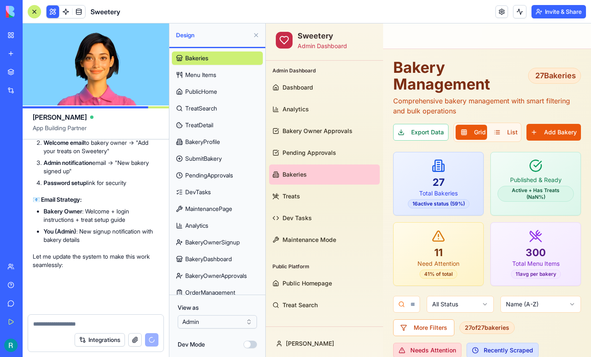
scroll to position [100111, 0]
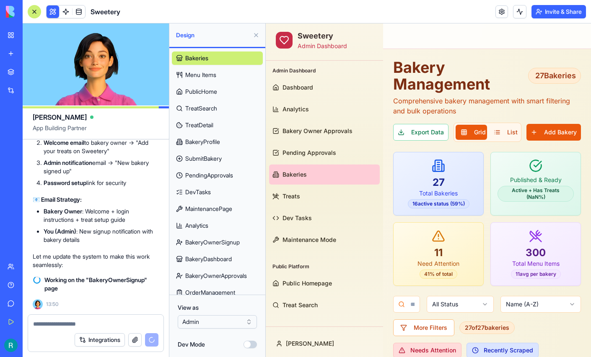
click at [254, 38] on button at bounding box center [255, 34] width 13 height 13
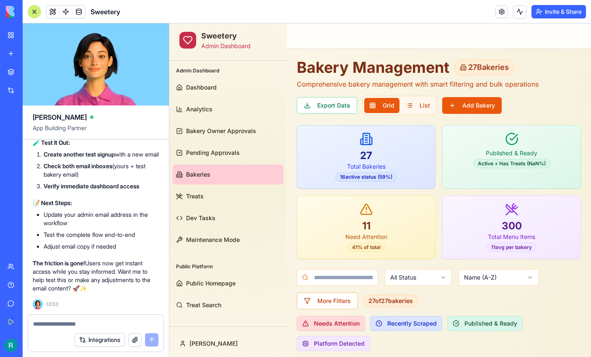
scroll to position [100854, 0]
